Goal: Find specific page/section

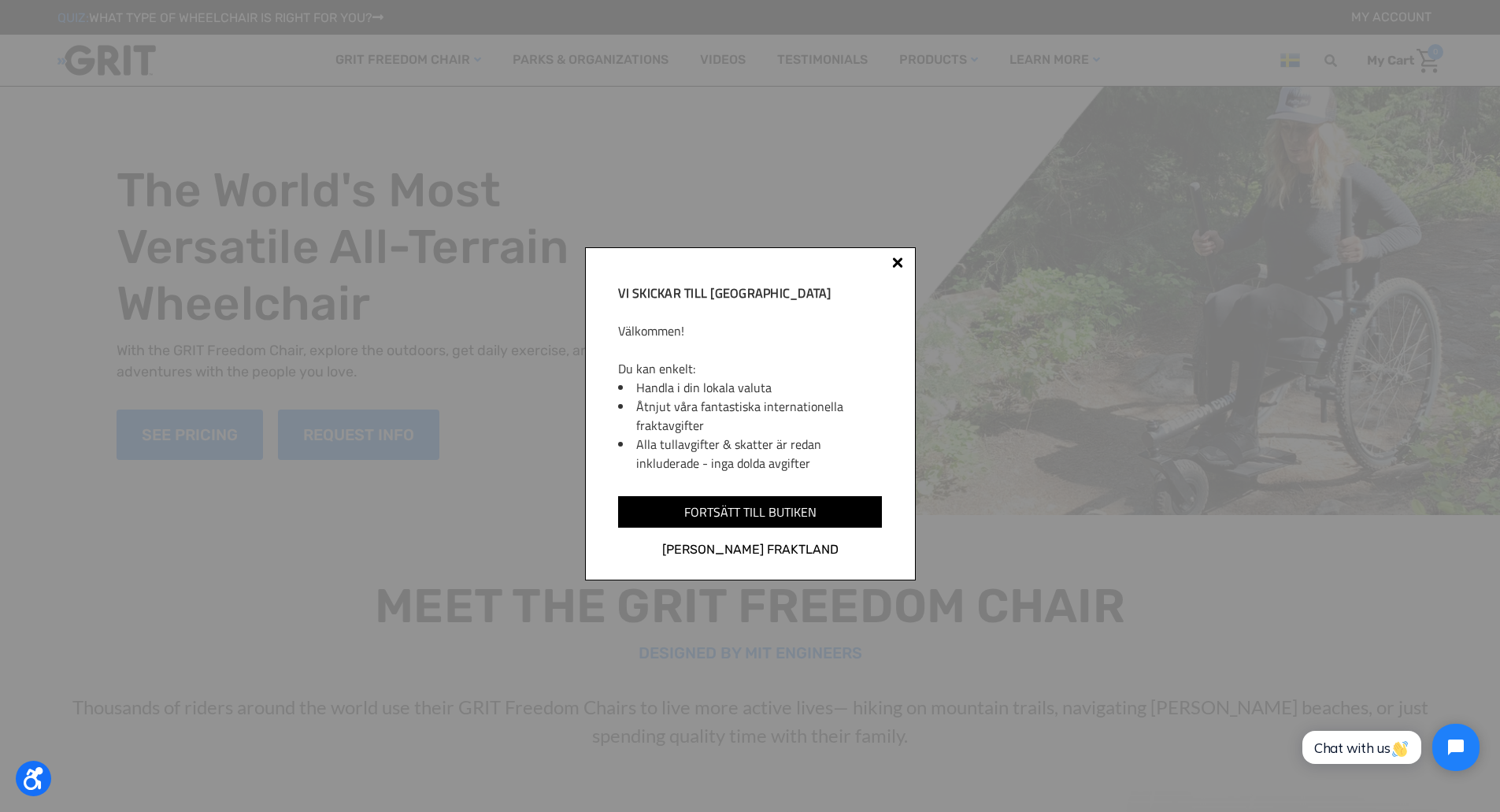
click at [892, 260] on div at bounding box center [897, 265] width 13 height 13
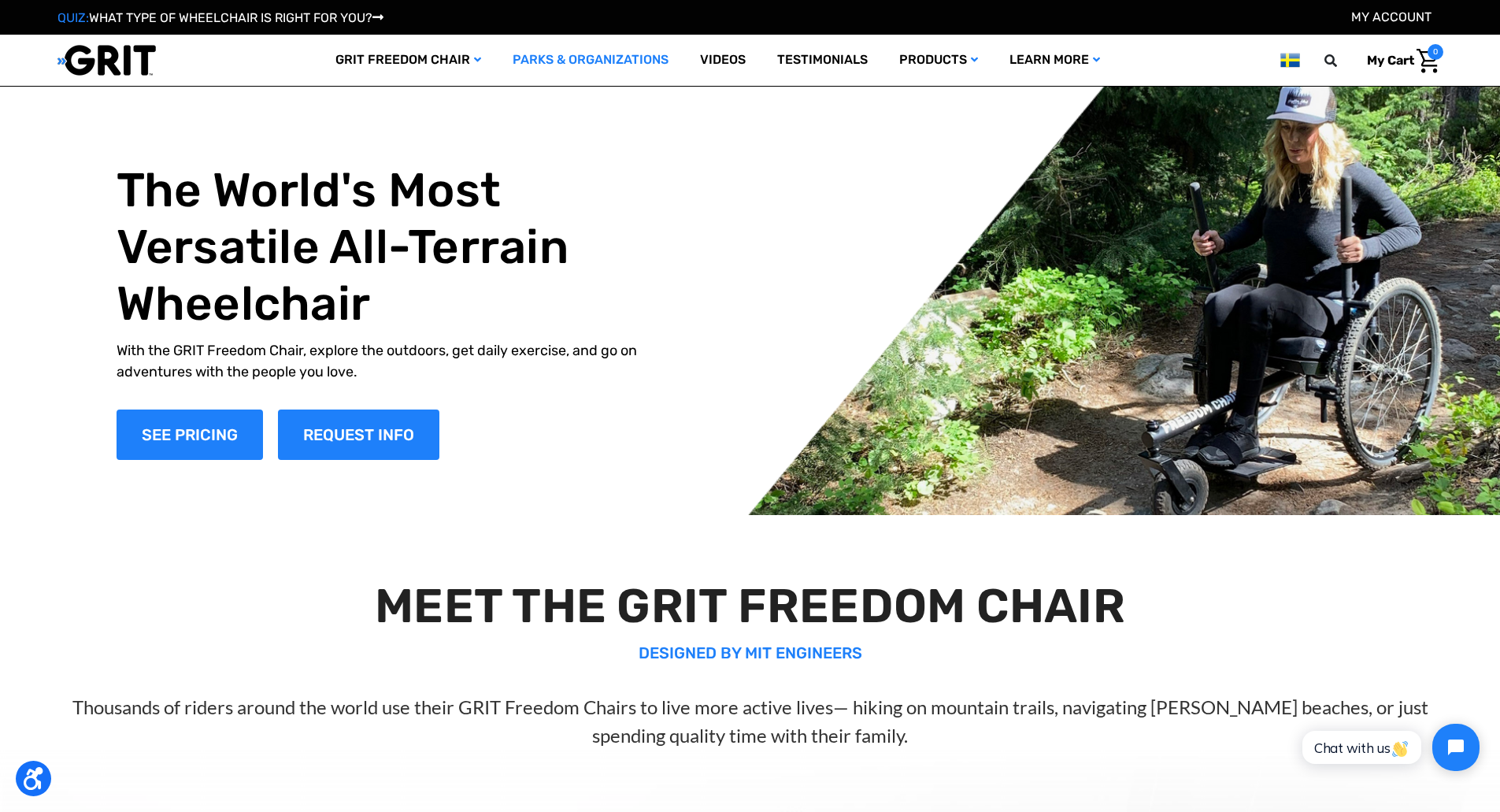
click at [572, 53] on link "Parks & Organizations" at bounding box center [590, 60] width 187 height 51
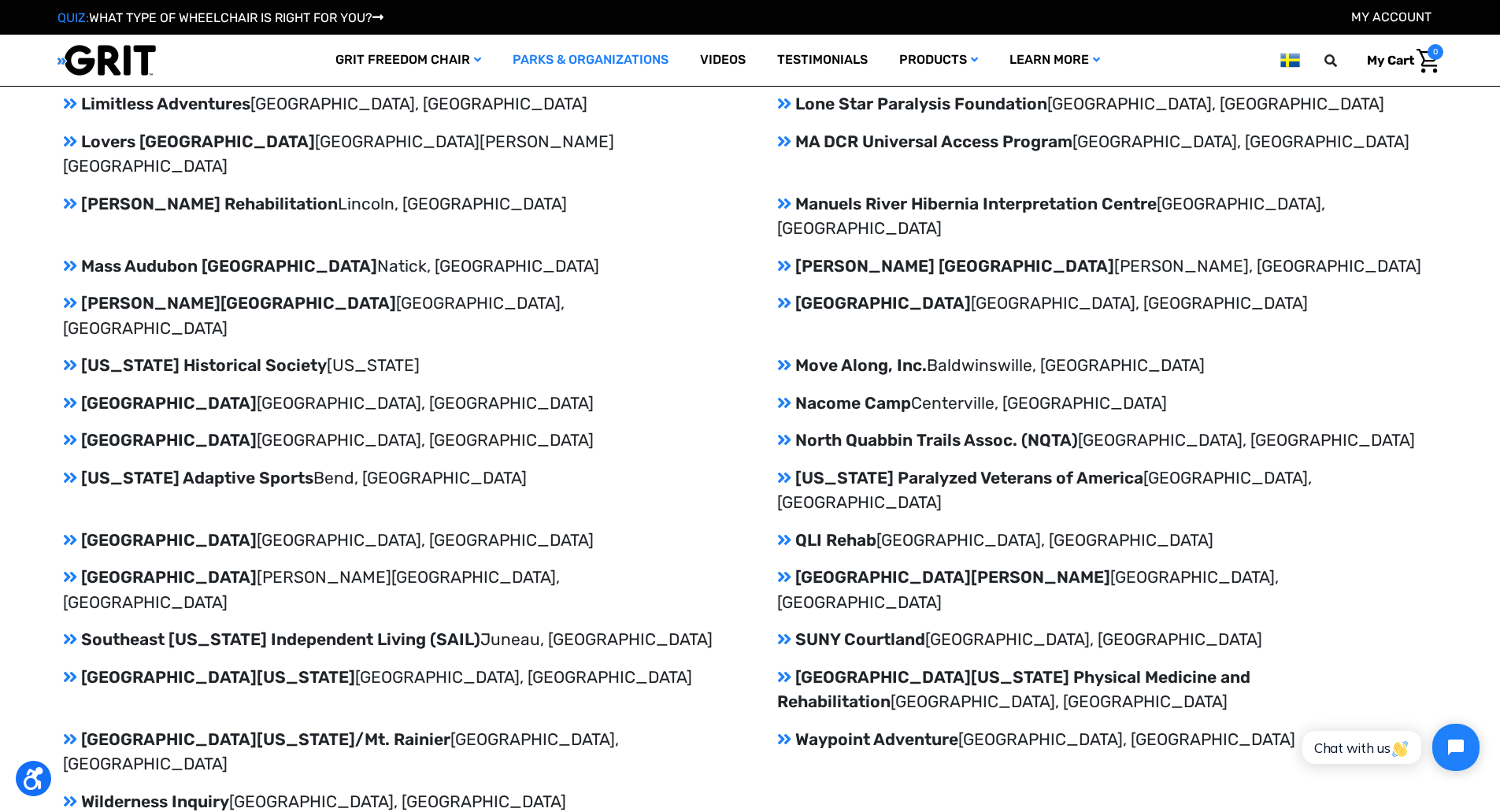
scroll to position [2441, 0]
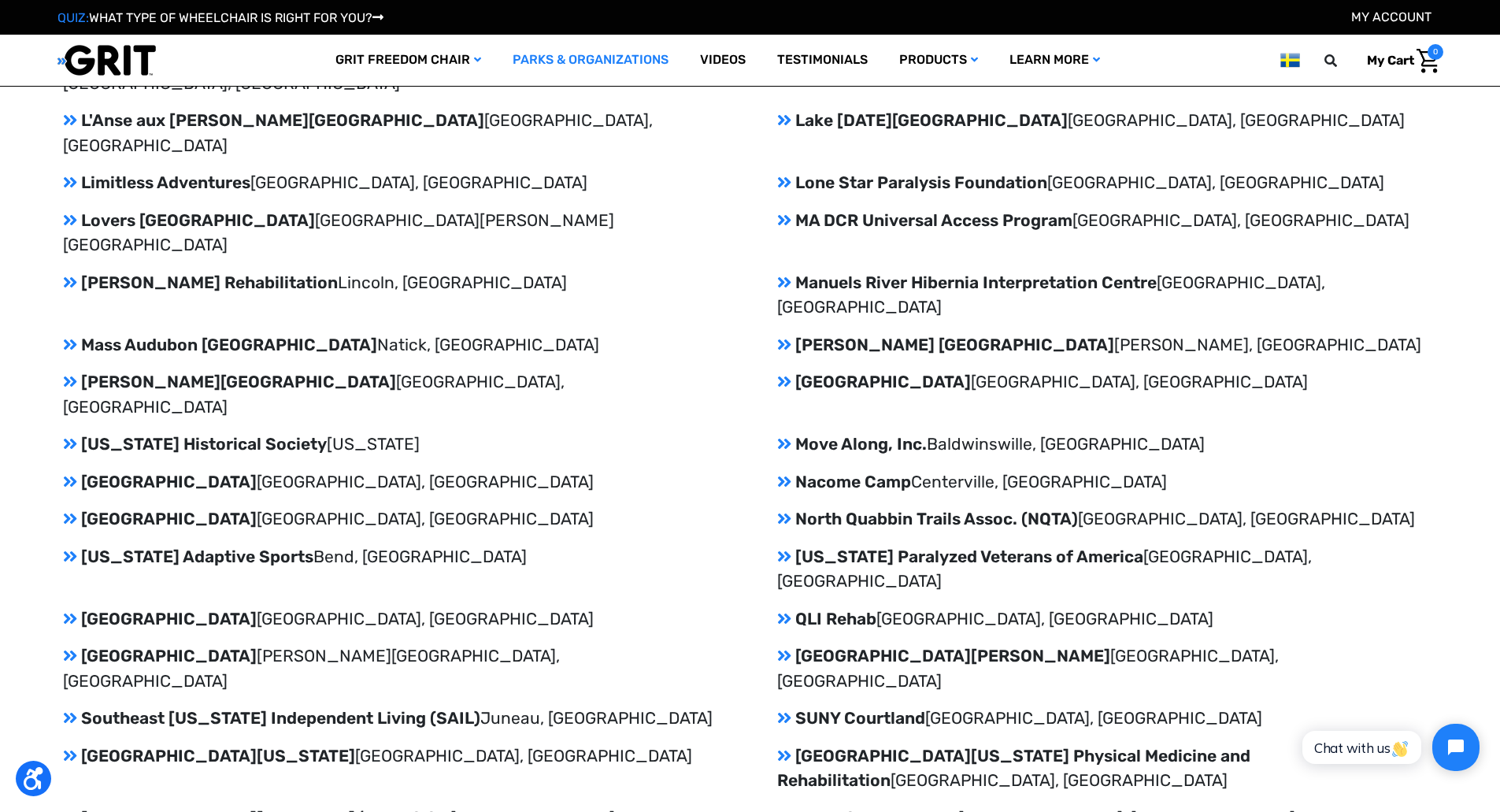
click at [66, 474] on icon at bounding box center [70, 482] width 14 height 17
drag, startPoint x: 81, startPoint y: 282, endPoint x: 233, endPoint y: 283, distance: 152.0
click at [233, 469] on p "Museum of Science Boston, MA" at bounding box center [393, 482] width 660 height 25
copy p "Museum of Science"
